Goal: Task Accomplishment & Management: Use online tool/utility

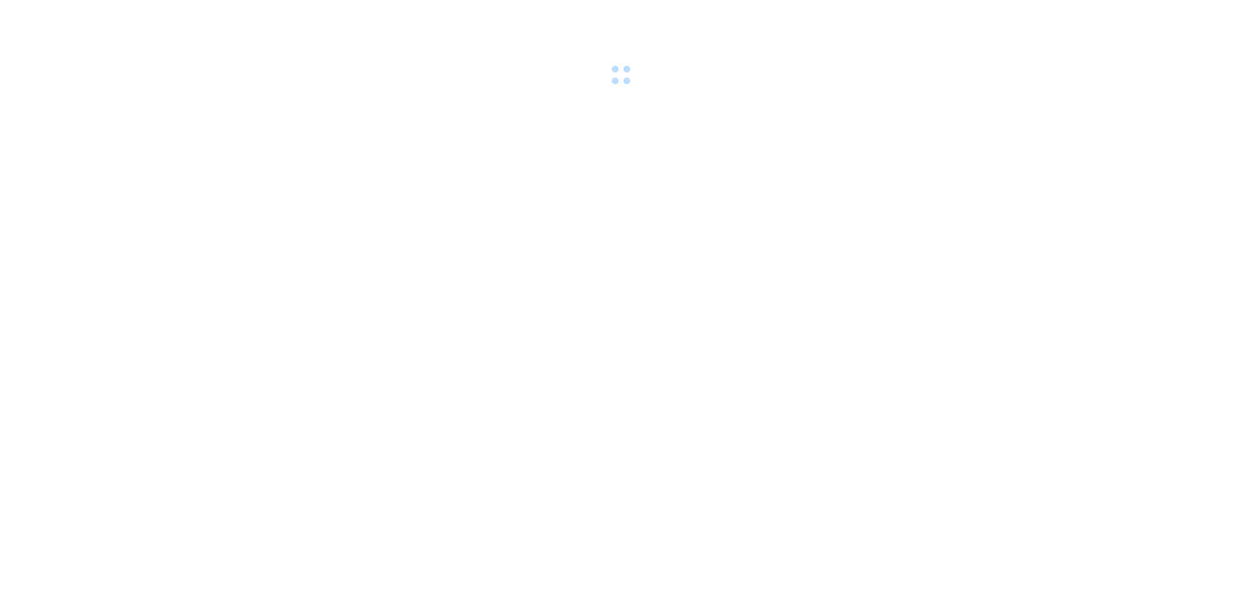
click at [204, 25] on div at bounding box center [621, 44] width 1242 height 89
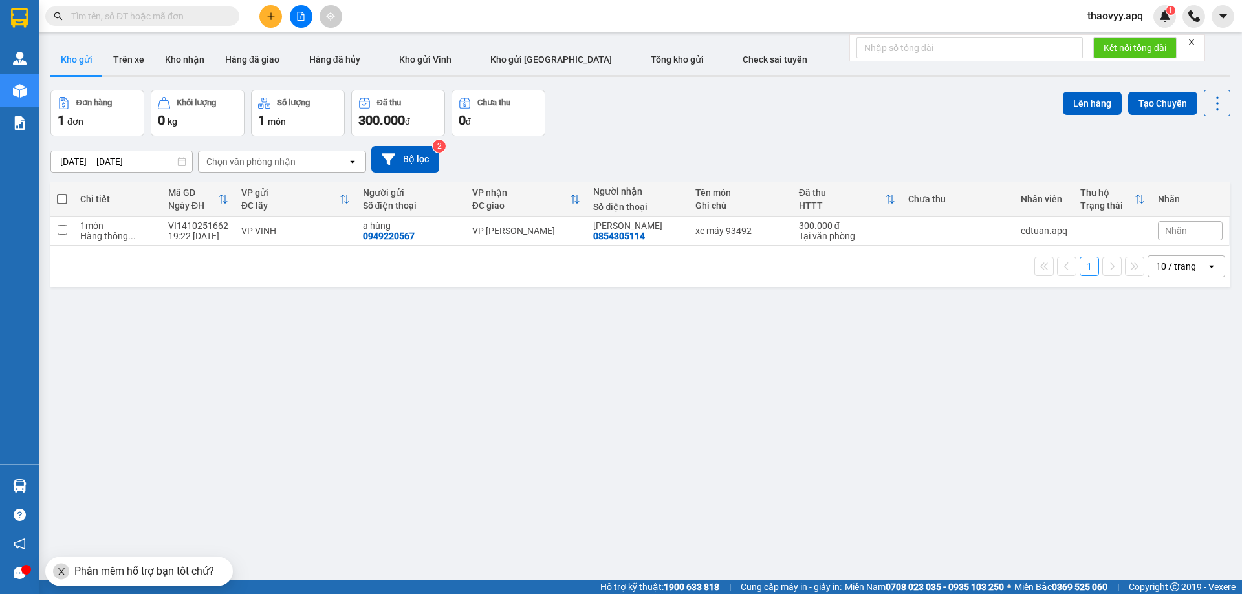
paste input "0965446911"
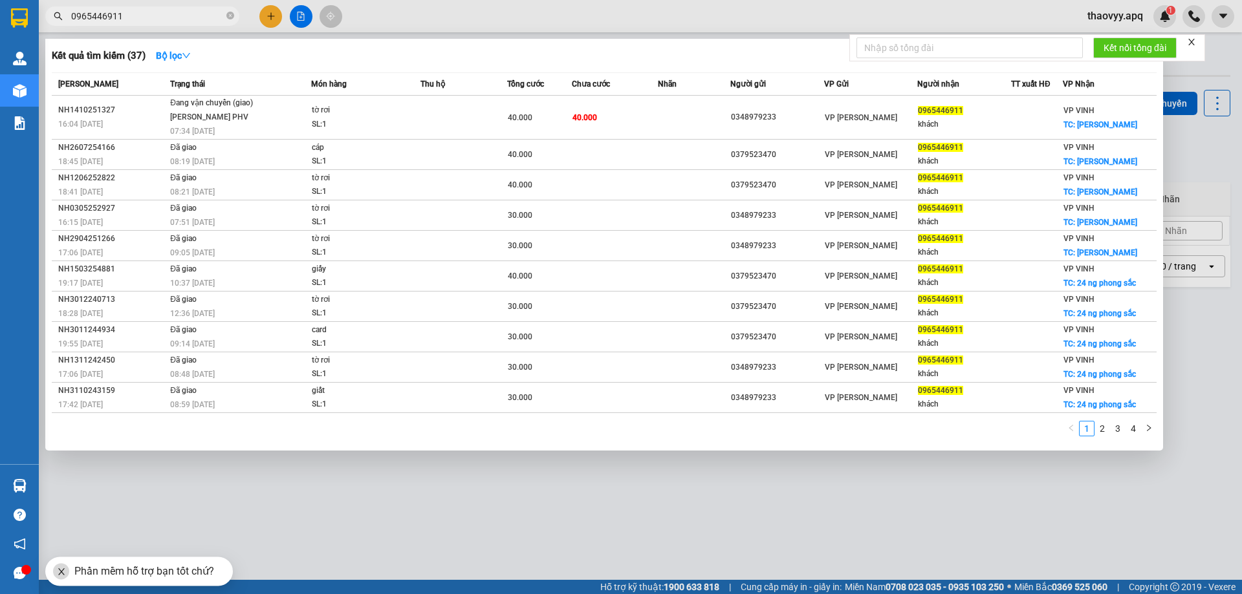
type input "0965446911"
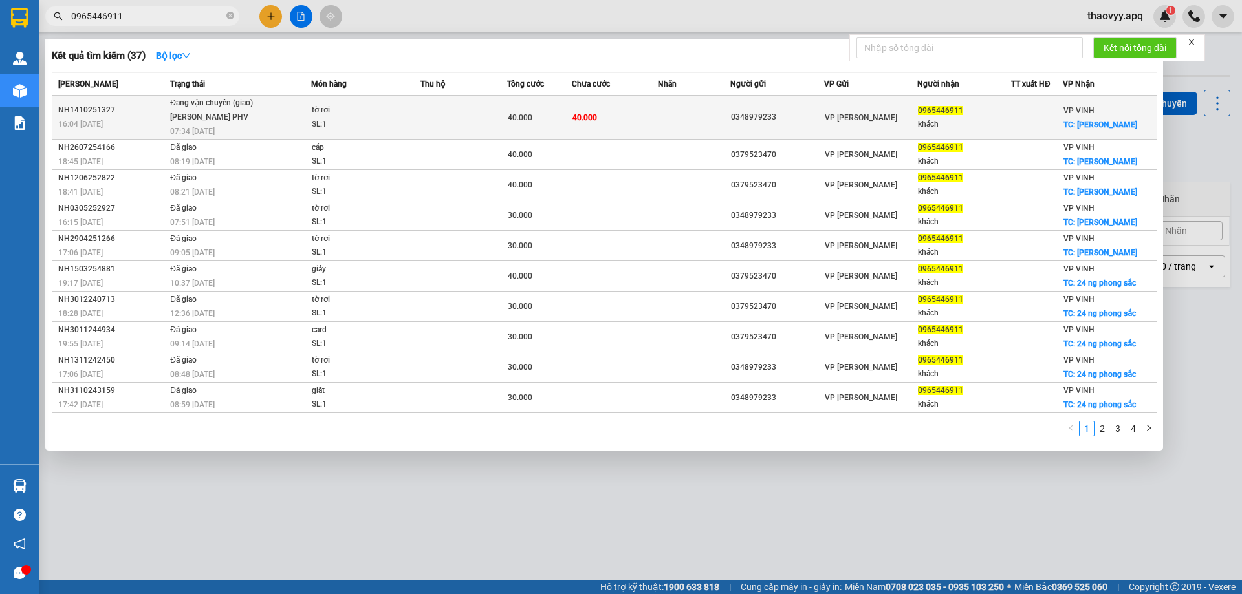
click at [351, 100] on td "tờ rơi SL: 1" at bounding box center [365, 118] width 109 height 44
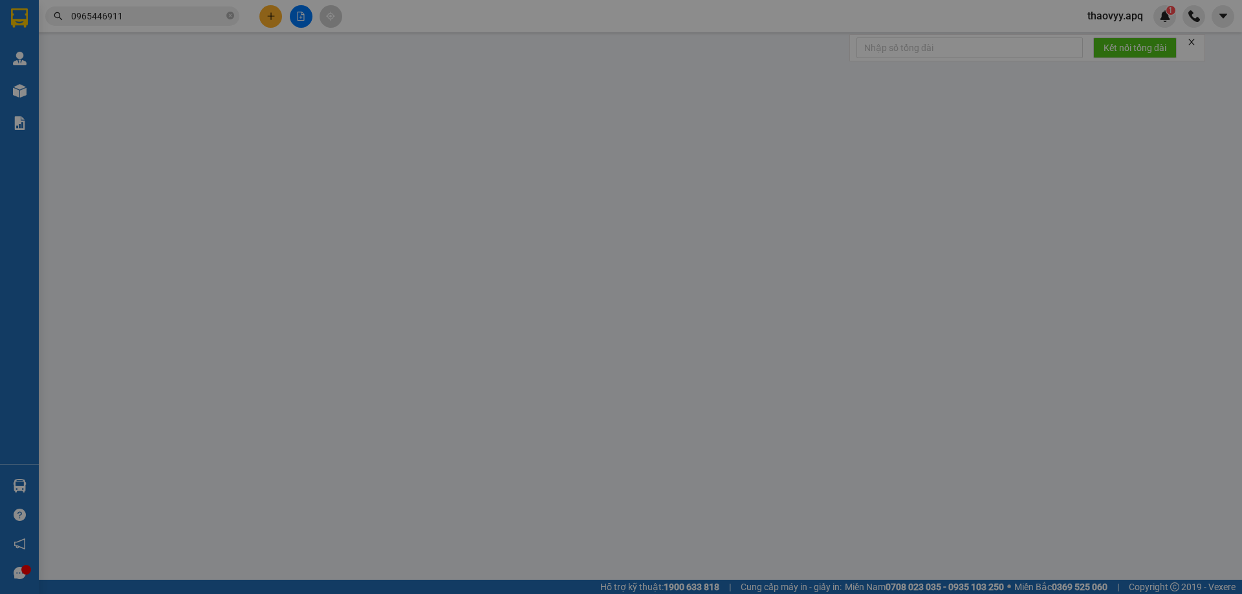
type input "0348979233"
type input "0965446911"
type input "khách"
checkbox input "true"
type input "[PERSON_NAME]"
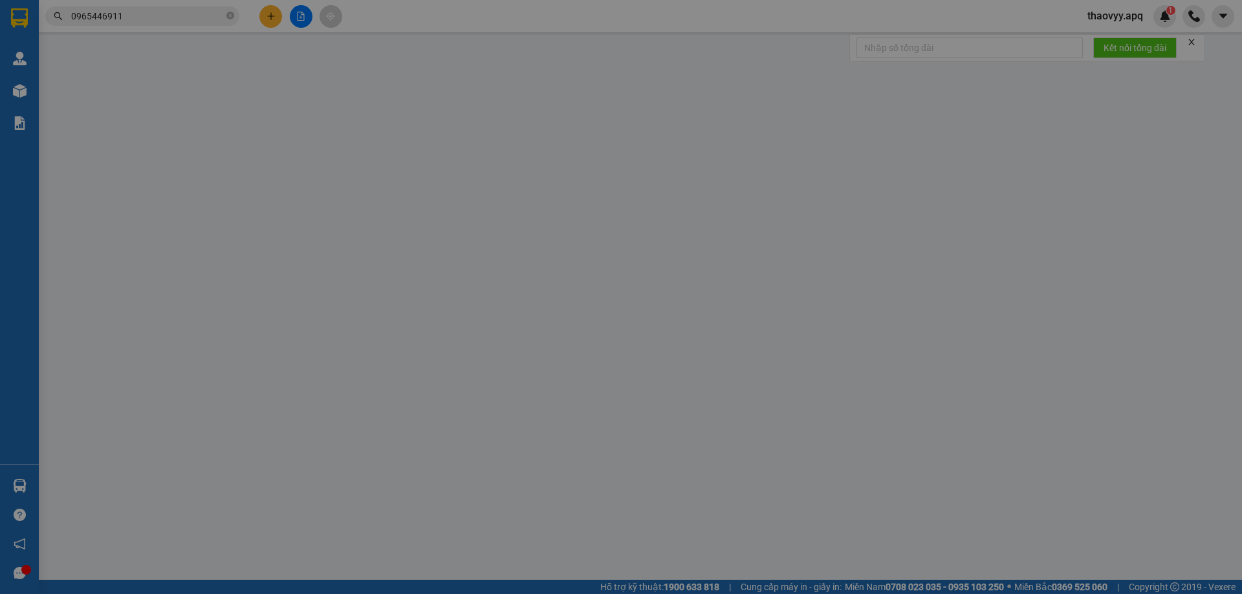
type input "0"
type input "40.000"
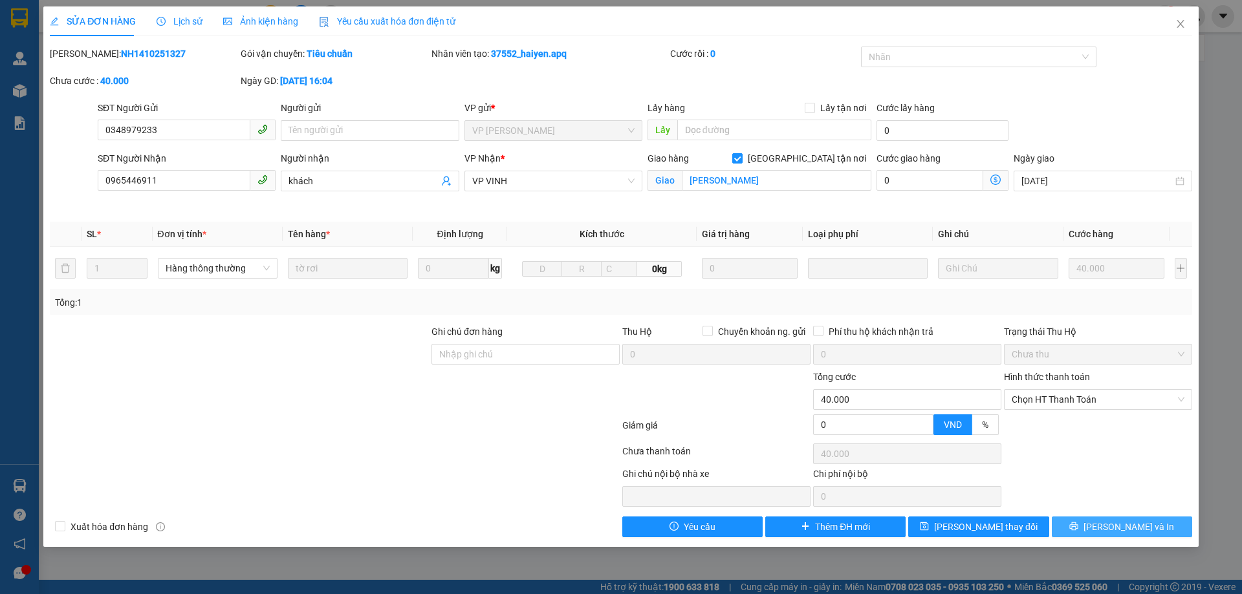
click at [1079, 544] on div "SỬA ĐƠN HÀNG Lịch sử Ảnh kiện hàng Yêu cầu xuất hóa đơn điện tử Total Paid Fee …" at bounding box center [620, 276] width 1155 height 541
click at [1089, 529] on button "[PERSON_NAME] và In" at bounding box center [1121, 527] width 140 height 21
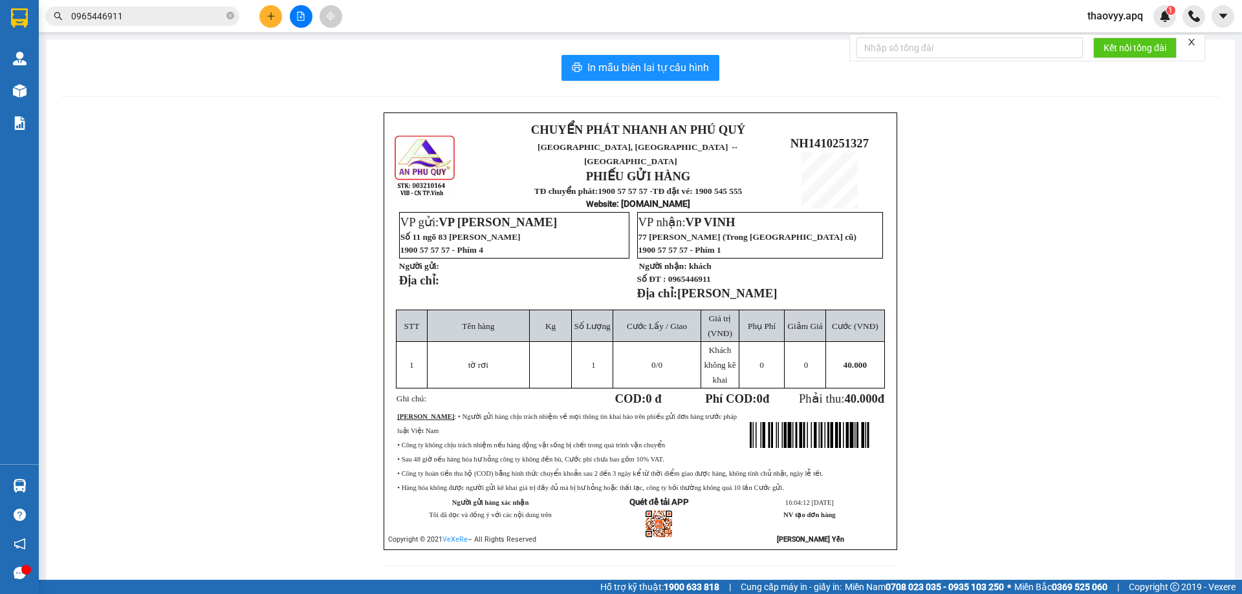
click at [188, 21] on input "0965446911" at bounding box center [147, 16] width 153 height 14
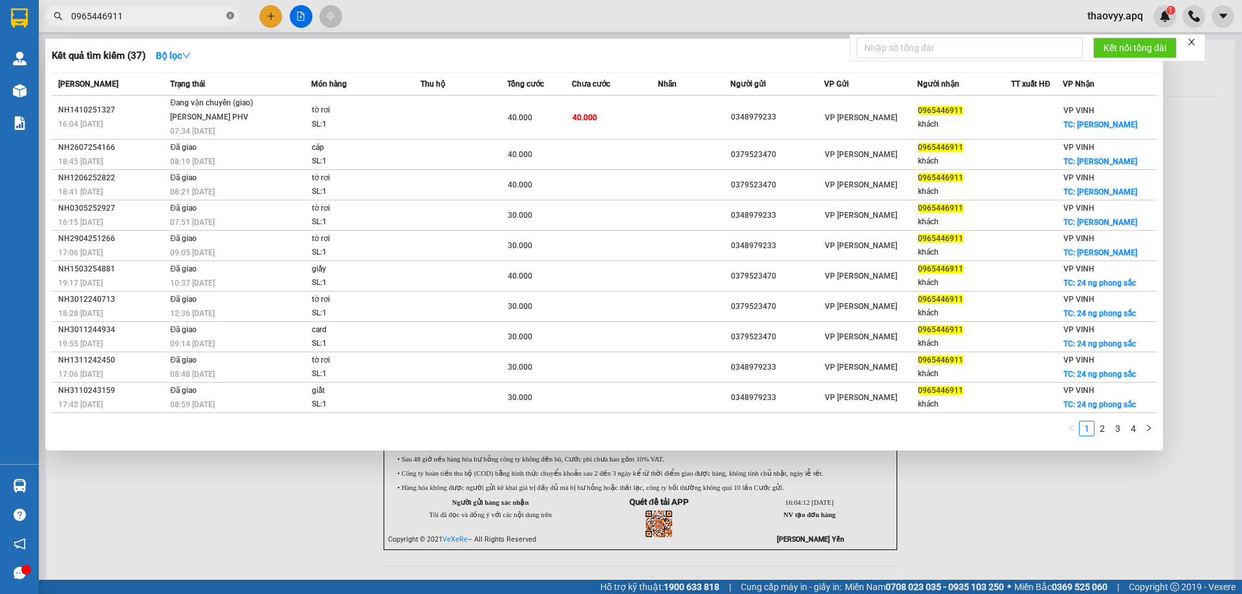
click at [227, 16] on icon "close-circle" at bounding box center [230, 16] width 8 height 8
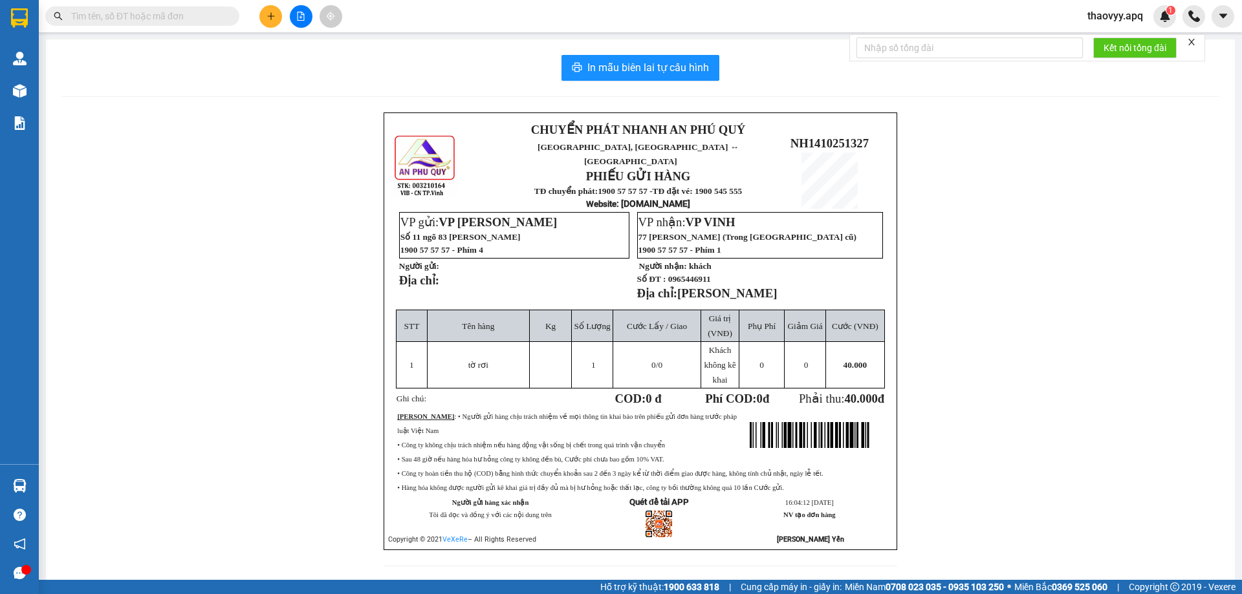
paste input "0977283557"
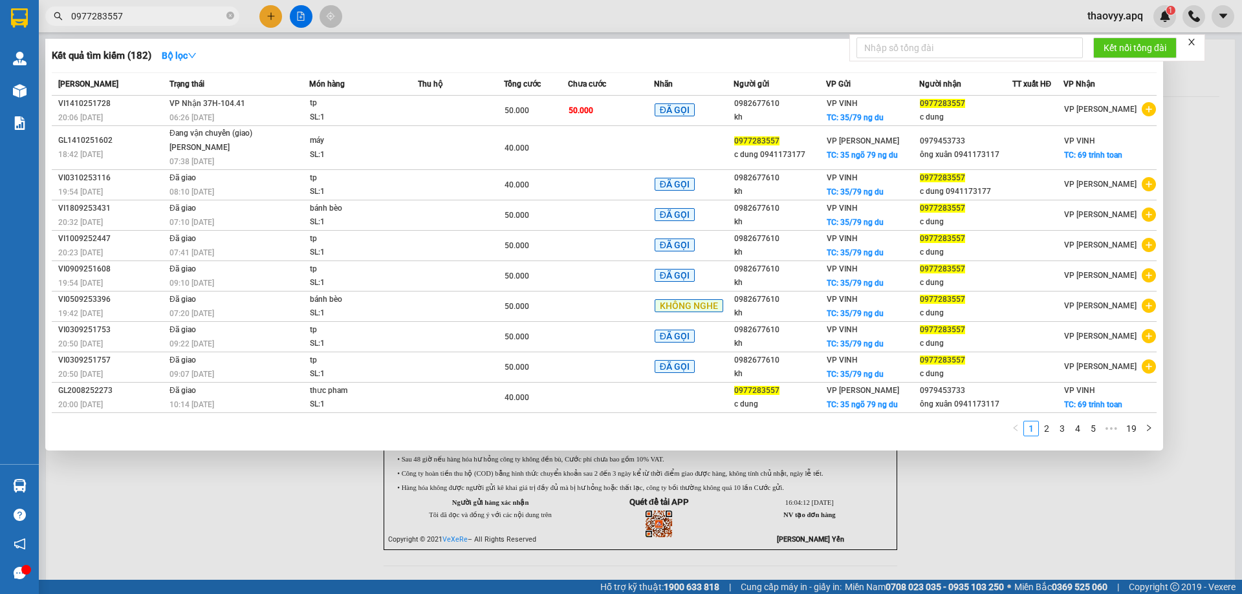
type input "0977283557"
